Goal: Check status

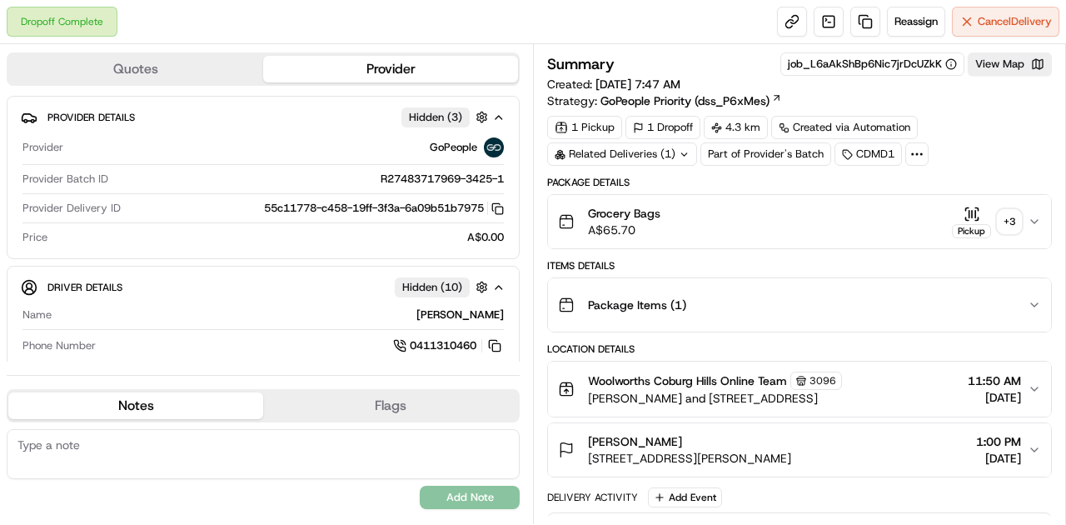
click at [967, 214] on icon "button" at bounding box center [971, 214] width 17 height 17
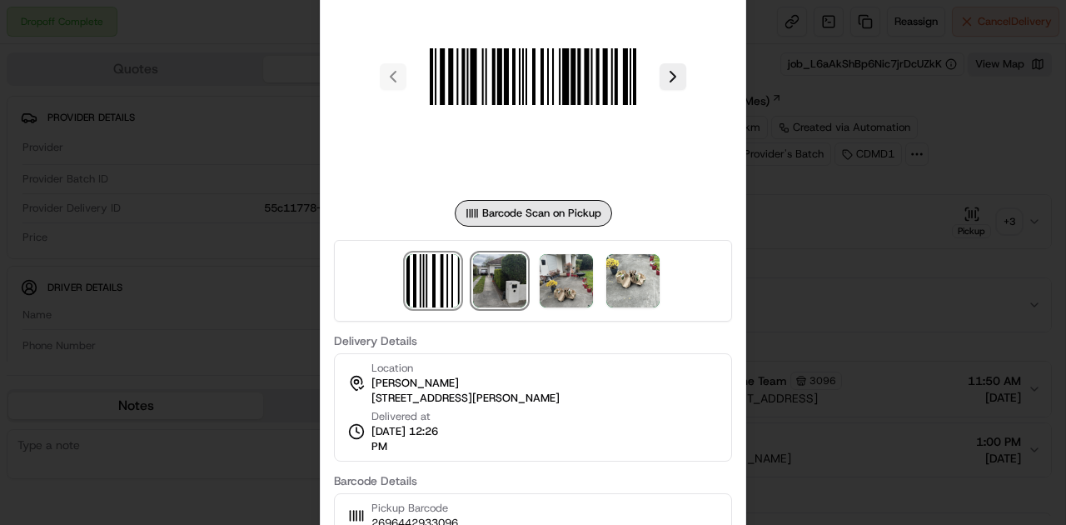
click at [514, 260] on img at bounding box center [499, 280] width 53 height 53
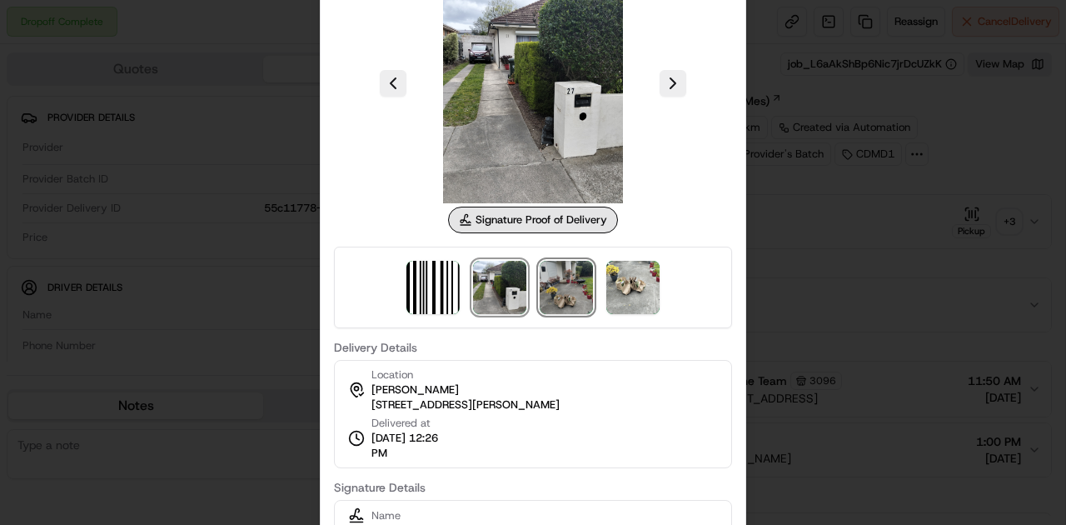
click at [554, 288] on img at bounding box center [566, 287] width 53 height 53
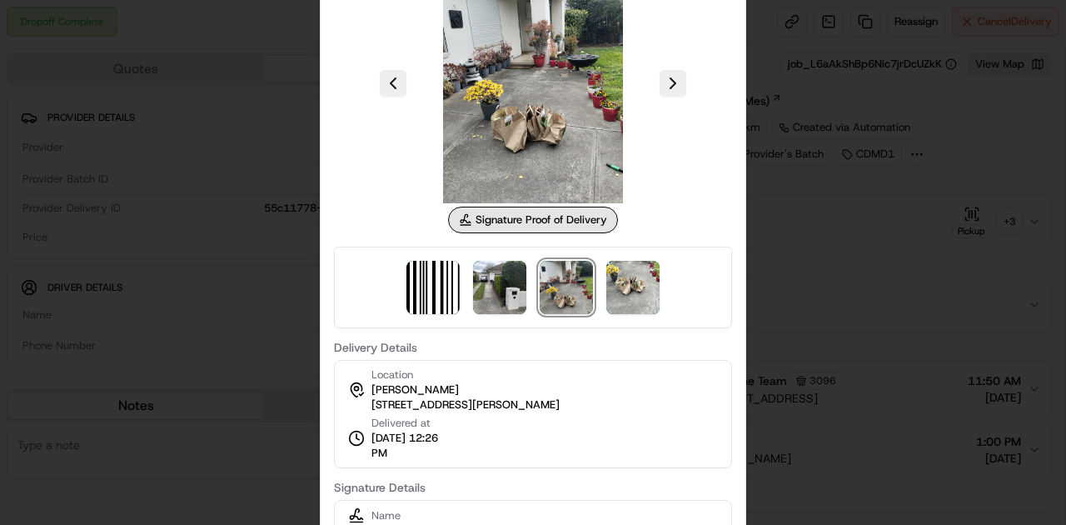
click at [555, 107] on img at bounding box center [533, 83] width 240 height 240
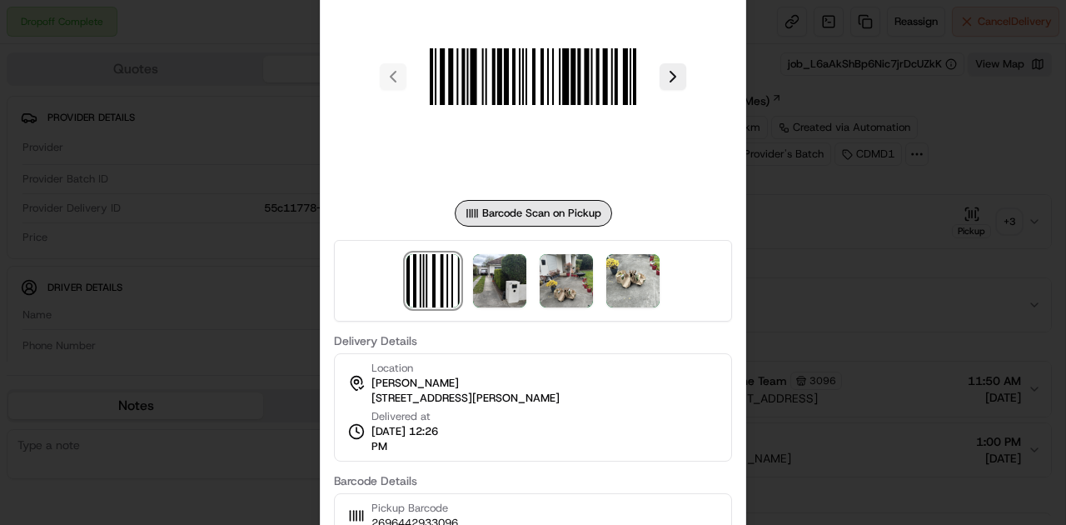
click at [281, 241] on div at bounding box center [533, 262] width 1066 height 525
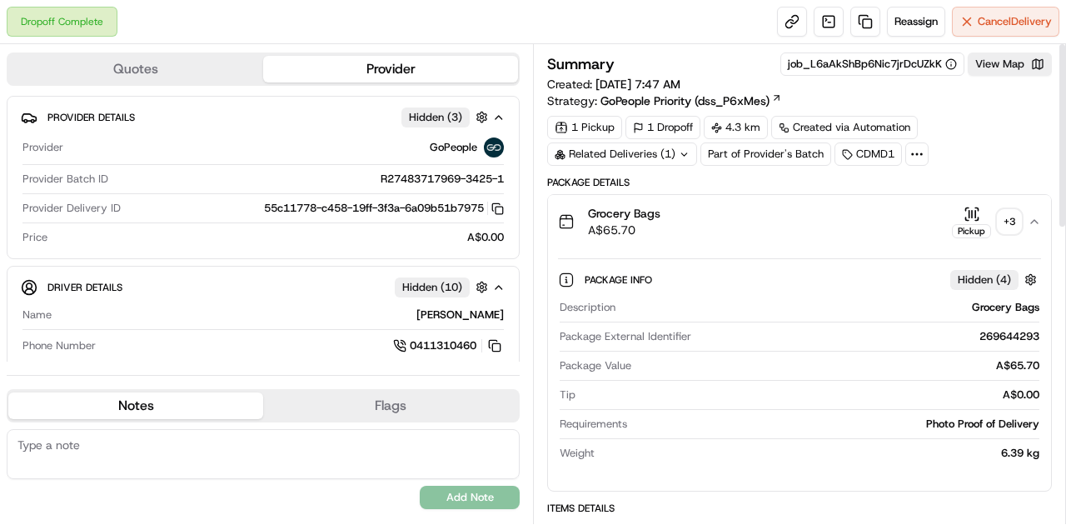
click at [971, 212] on icon "button" at bounding box center [971, 214] width 17 height 17
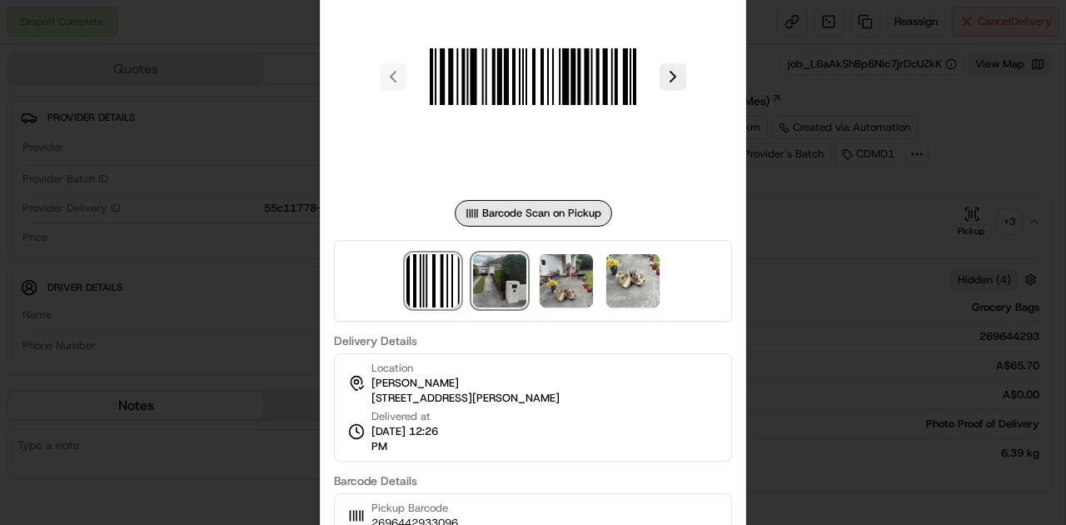
click at [506, 271] on img at bounding box center [499, 280] width 53 height 53
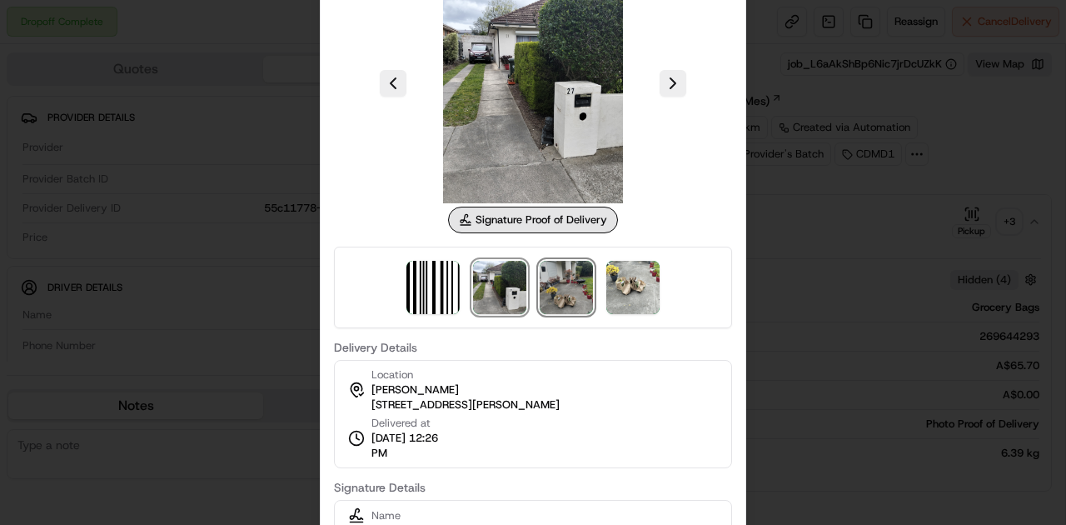
click at [570, 295] on img at bounding box center [566, 287] width 53 height 53
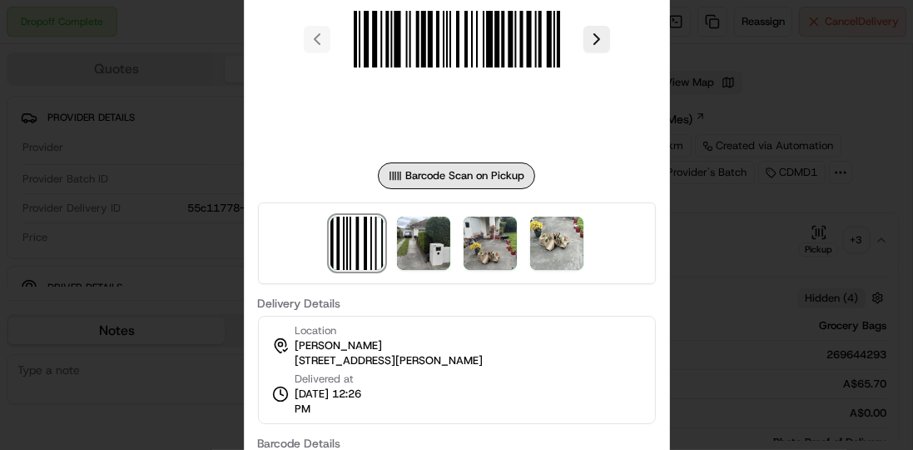
click at [149, 245] on div at bounding box center [456, 225] width 913 height 450
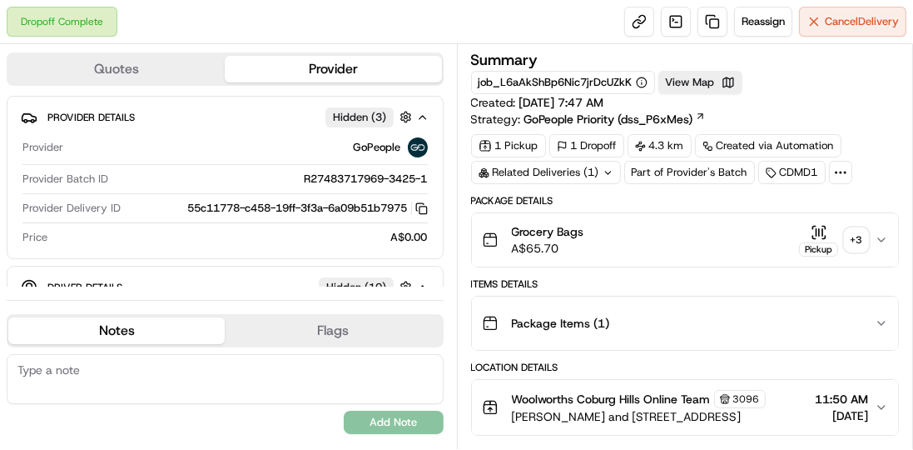
click at [820, 234] on icon "button" at bounding box center [819, 232] width 17 height 17
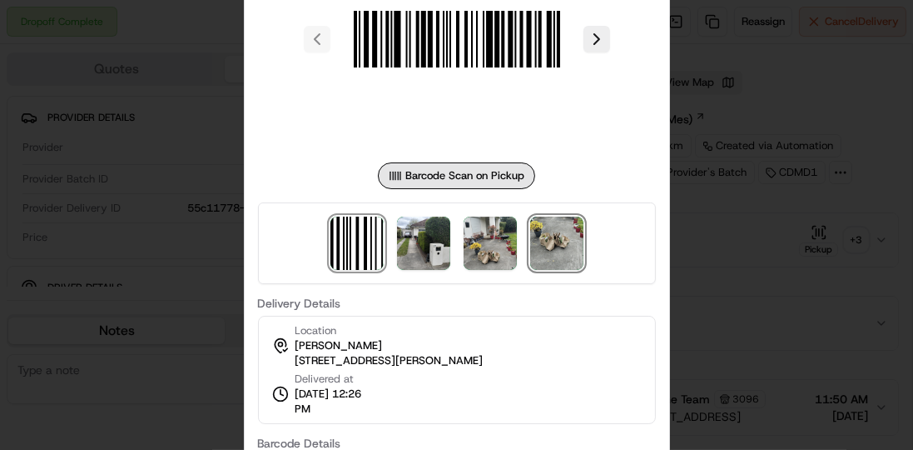
click at [541, 256] on img at bounding box center [556, 242] width 53 height 53
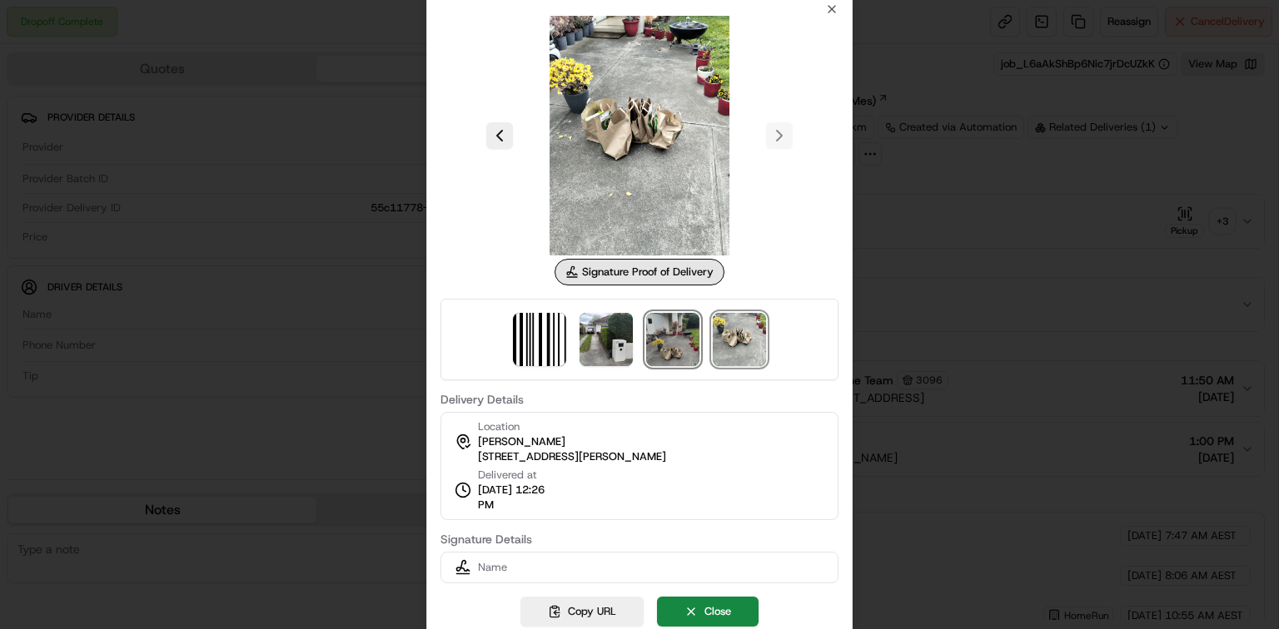
click at [696, 344] on img at bounding box center [672, 339] width 53 height 53
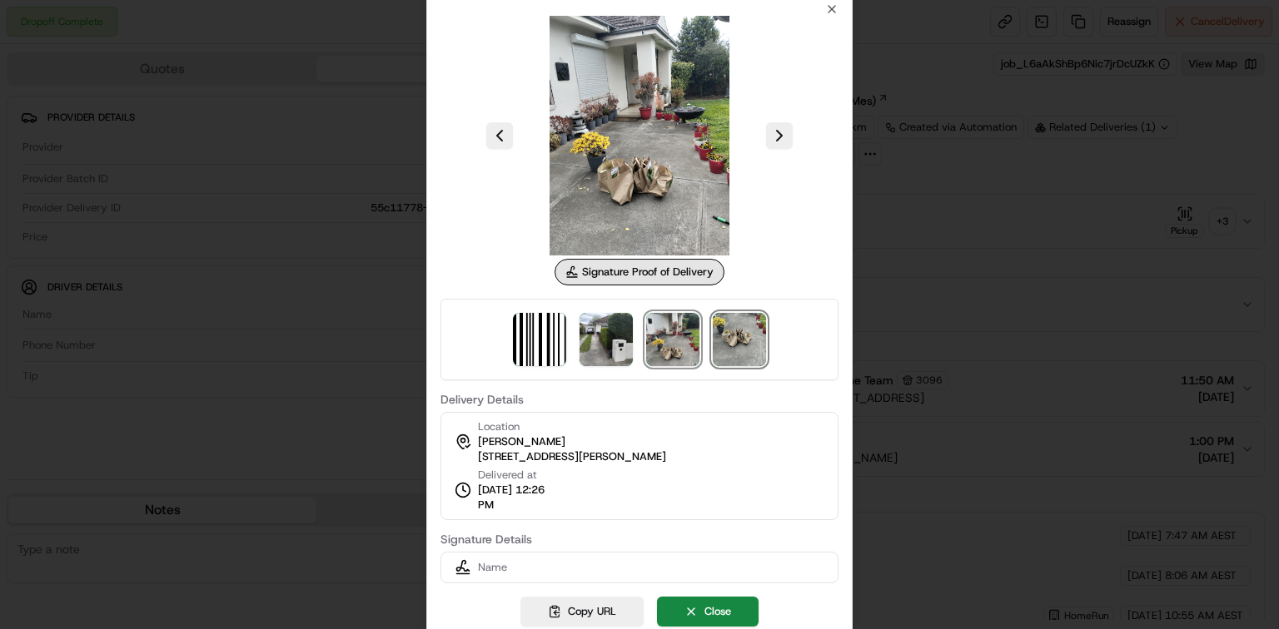
click at [716, 343] on img at bounding box center [739, 339] width 53 height 53
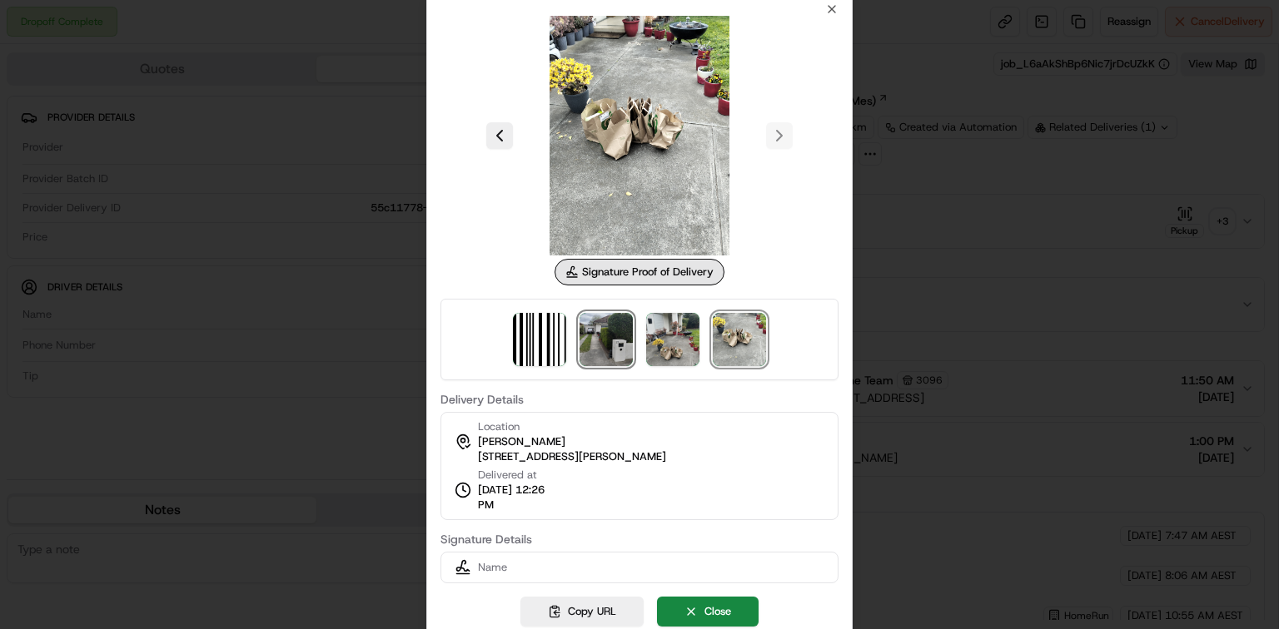
click at [605, 322] on img at bounding box center [606, 339] width 53 height 53
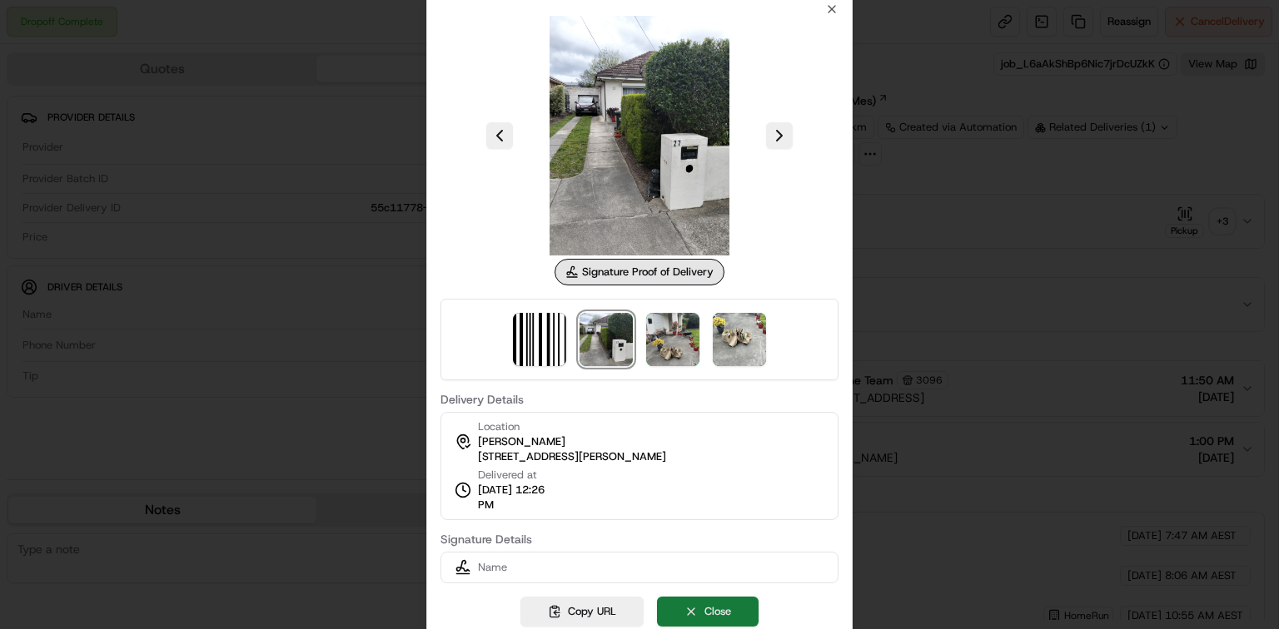
click at [709, 524] on button "Close" at bounding box center [708, 612] width 102 height 30
